Goal: Task Accomplishment & Management: Complete application form

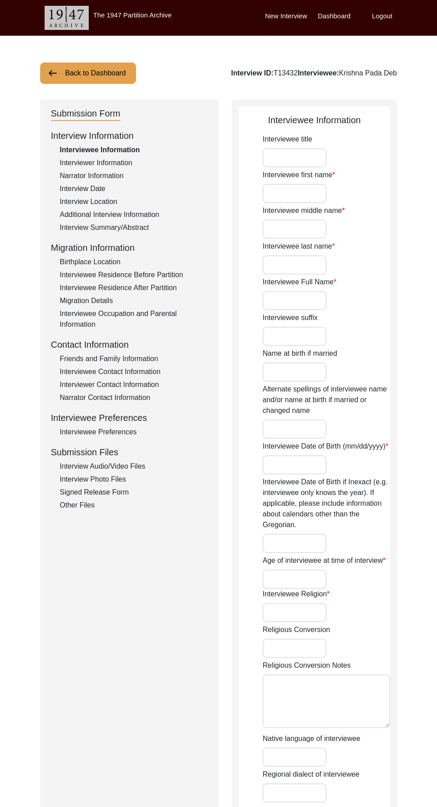
type input "Mr"
type input "[DEMOGRAPHIC_DATA]"
type input "Pada"
type input "Deb"
type input "Krishna Pada Deb"
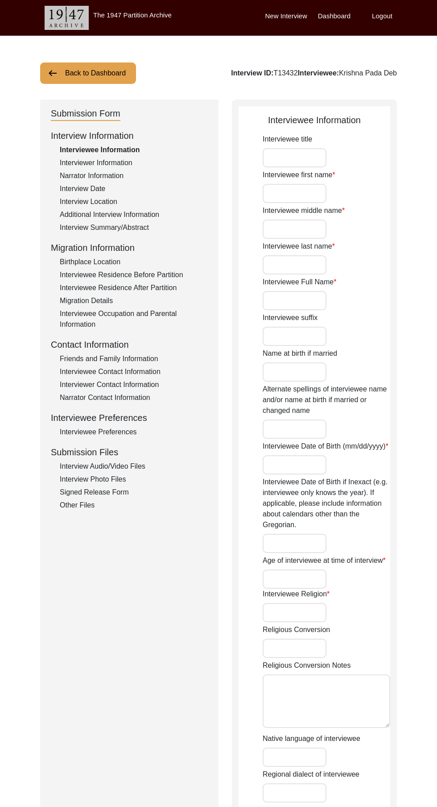
type input "[DATE]"
type input "Bangla Sambat or Bengali Calender: 30 [DATE]"
type input "84"
type input "[DEMOGRAPHIC_DATA]"
type input "Bengali"
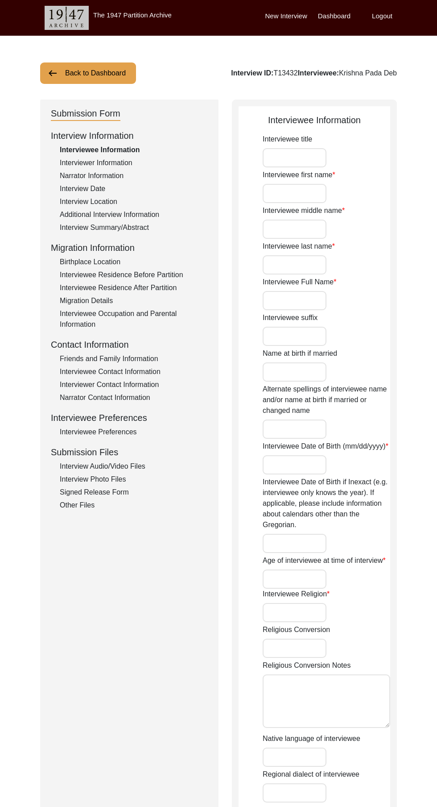
type input "[DEMOGRAPHIC_DATA]"
type input "Indo-Aryan"
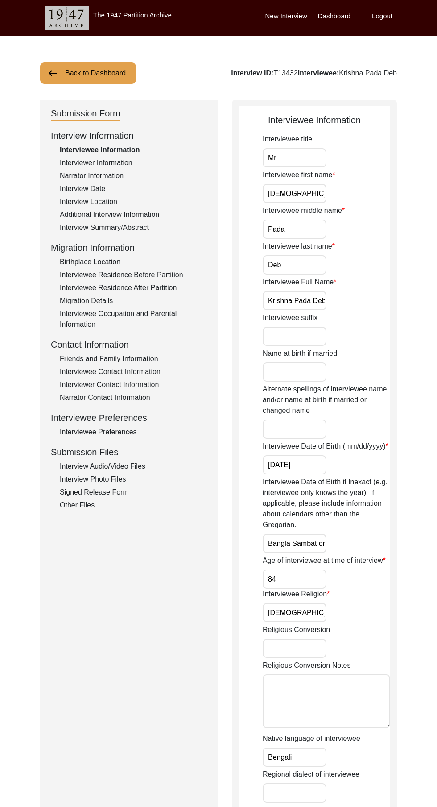
click at [129, 296] on div "Signed Release Form" at bounding box center [134, 492] width 148 height 11
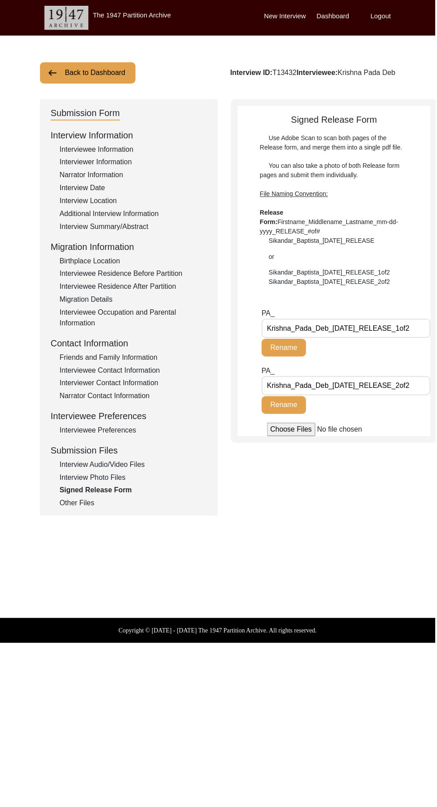
click at [160, 296] on input "Krishna_Pada_Deb_[DATE]_RELEASE_1of2" at bounding box center [348, 329] width 170 height 19
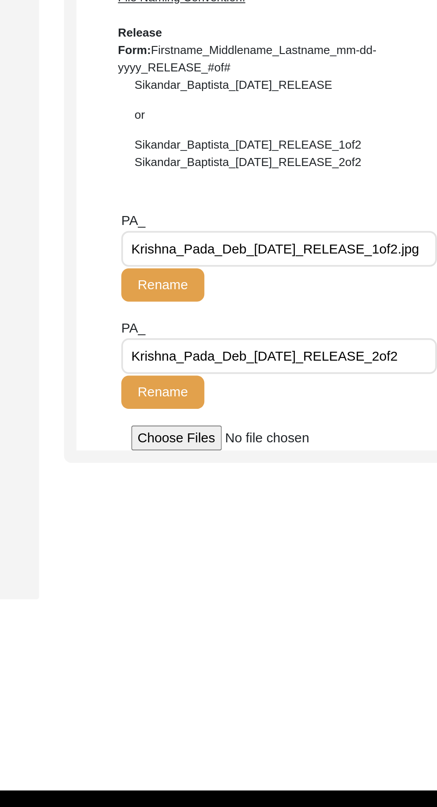
type input "Krishna_Pada_Deb_[DATE]_RELEASE_1of2.jpg"
click at [160, 296] on button "Rename" at bounding box center [285, 349] width 45 height 18
click at [160, 296] on input "Krishna_Pada_Deb_[DATE]_RELEASE_2of2" at bounding box center [348, 386] width 170 height 19
type input "Krishna_Pada_Deb_[DATE]_RELEASE_2of2.jpg"
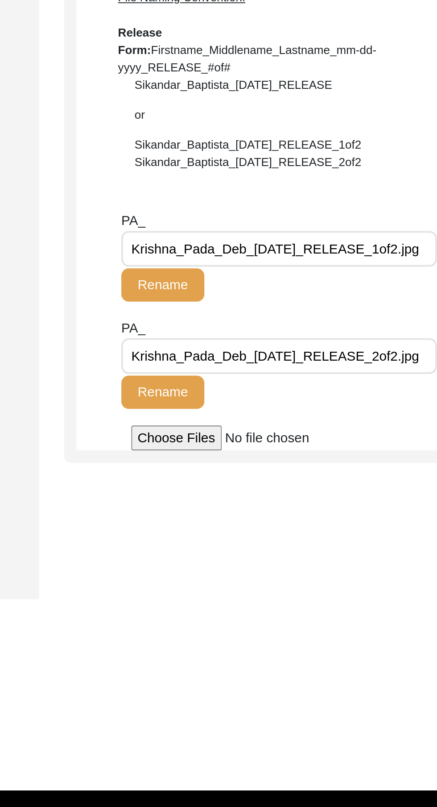
click at [160, 296] on button "Rename" at bounding box center [285, 407] width 45 height 18
